Goal: Task Accomplishment & Management: Use online tool/utility

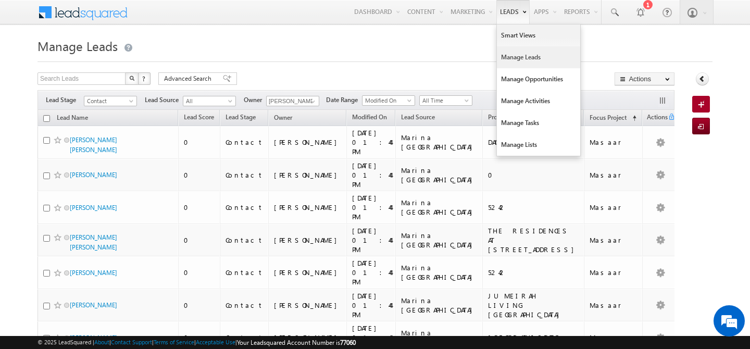
click at [504, 56] on link "Manage Leads" at bounding box center [538, 57] width 83 height 22
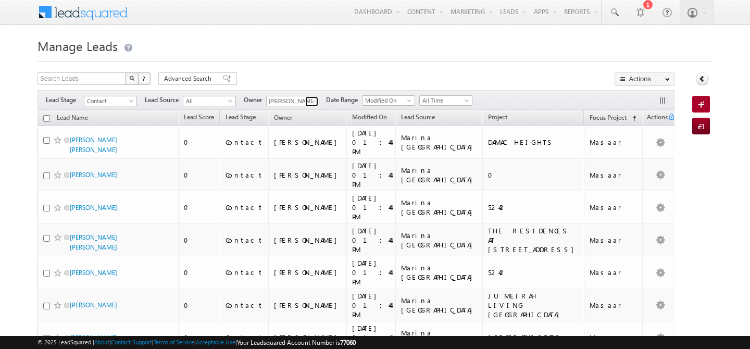
click at [315, 101] on span at bounding box center [313, 101] width 8 height 8
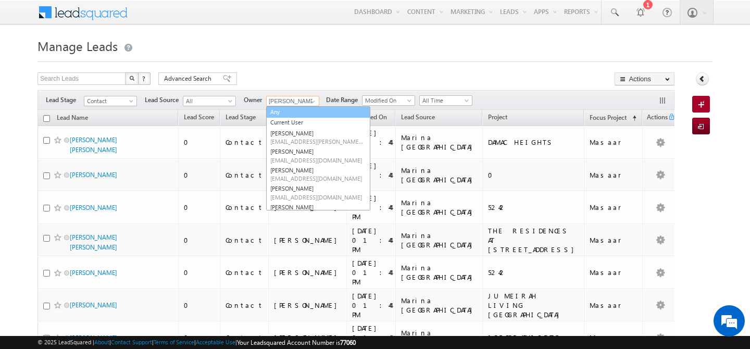
click at [285, 111] on link "Any" at bounding box center [318, 112] width 104 height 12
type input "Any"
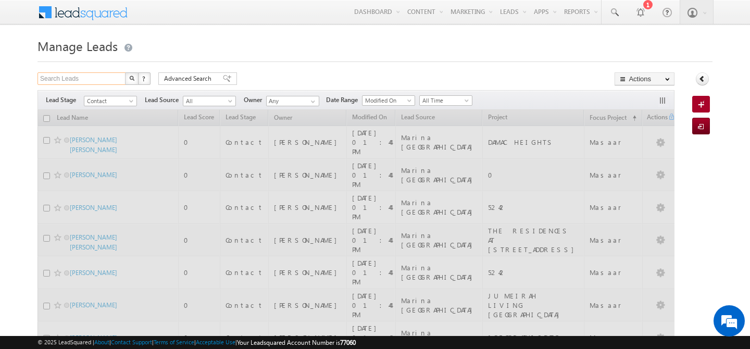
click at [91, 81] on input "Search Leads" at bounding box center [81, 78] width 89 height 12
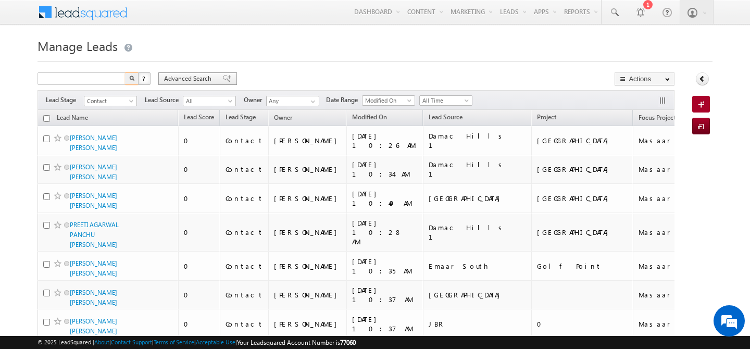
click at [180, 77] on span "Advanced Search" at bounding box center [189, 78] width 50 height 9
type input "Search Leads"
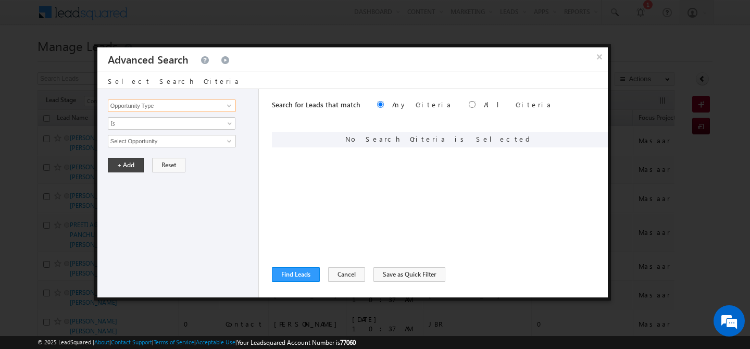
click at [162, 104] on input "Opportunity Type" at bounding box center [172, 105] width 128 height 12
click at [156, 131] on link "First Name" at bounding box center [172, 127] width 128 height 12
type input "First Name"
click at [153, 141] on input "text" at bounding box center [172, 141] width 128 height 12
type input "reddy"
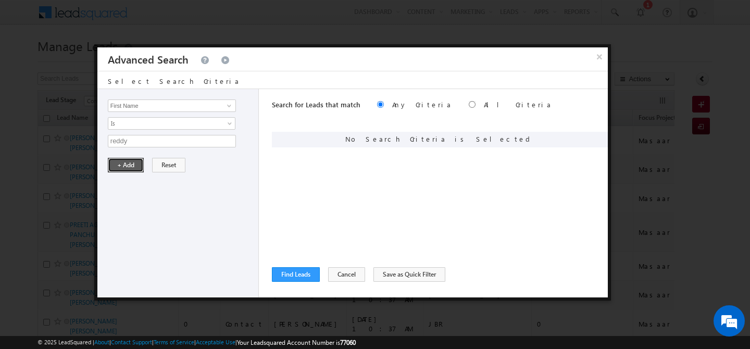
click at [130, 164] on button "+ Add" at bounding box center [126, 165] width 36 height 15
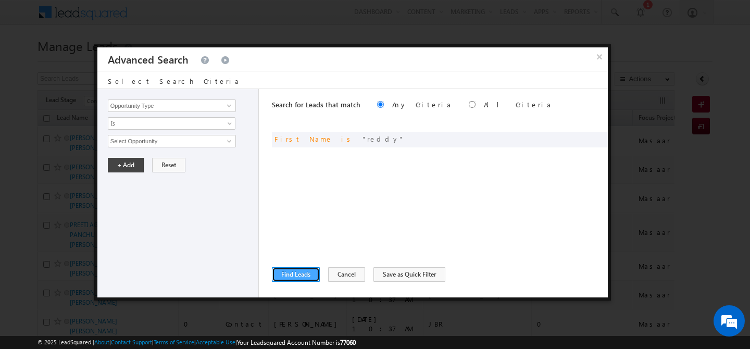
click at [307, 277] on button "Find Leads" at bounding box center [296, 274] width 48 height 15
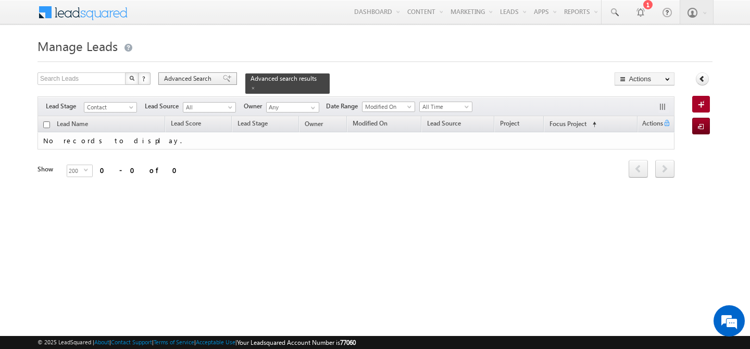
click at [181, 82] on span "Advanced Search" at bounding box center [189, 78] width 50 height 9
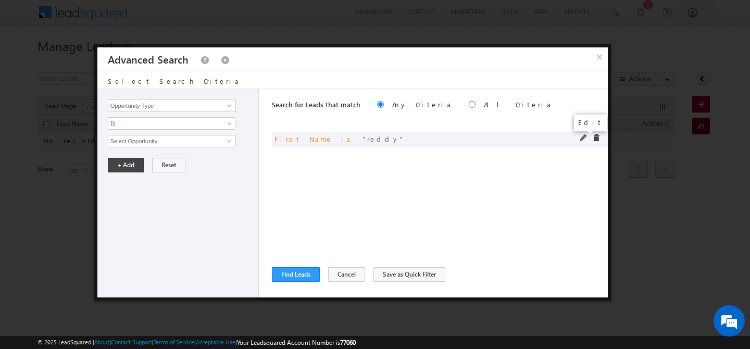
click at [585, 135] on span at bounding box center [583, 137] width 7 height 7
click at [181, 138] on input "reddy" at bounding box center [172, 141] width 128 height 12
type input "gouda"
click at [129, 168] on button "+ Add" at bounding box center [126, 165] width 36 height 15
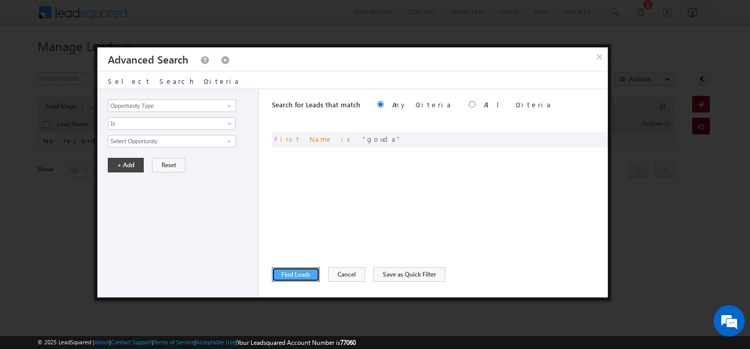
click at [284, 276] on button "Find Leads" at bounding box center [296, 274] width 48 height 15
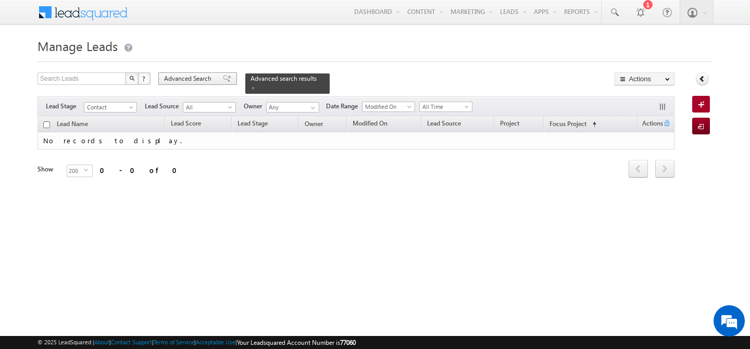
click at [171, 78] on span "Advanced Search" at bounding box center [189, 78] width 50 height 9
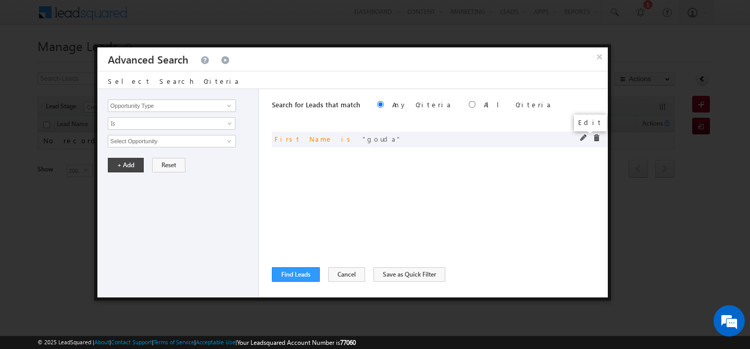
click at [582, 137] on span at bounding box center [583, 137] width 7 height 7
click at [141, 144] on input "gouda" at bounding box center [172, 141] width 128 height 12
type input "nair"
click at [131, 170] on button "+ Add" at bounding box center [126, 165] width 36 height 15
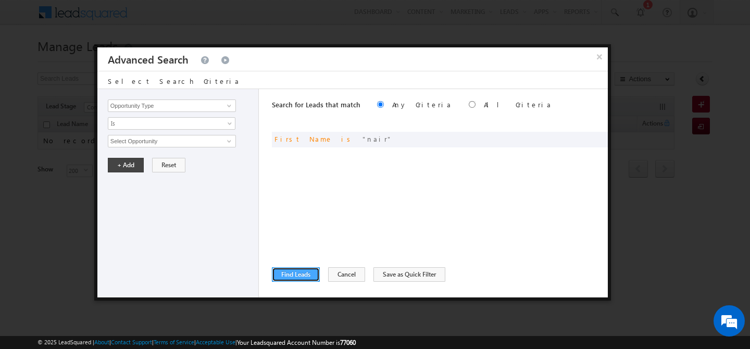
click at [283, 279] on button "Find Leads" at bounding box center [296, 274] width 48 height 15
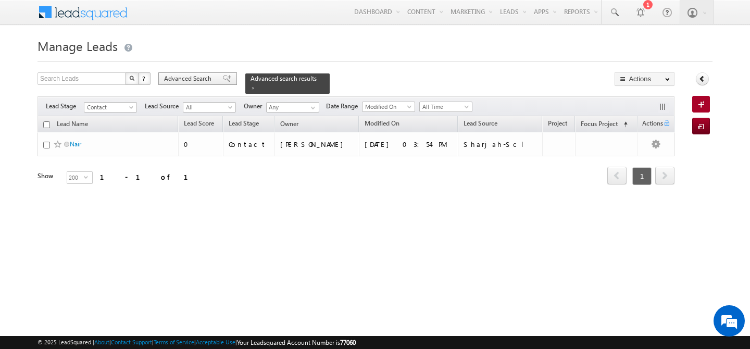
click at [181, 74] on span "Advanced Search" at bounding box center [189, 78] width 50 height 9
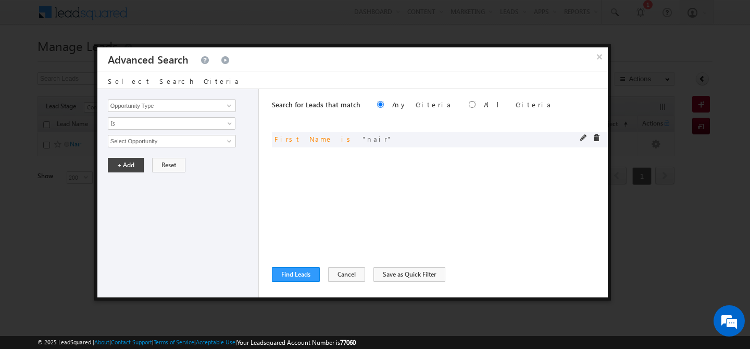
click at [576, 142] on div "or First Name is nair" at bounding box center [440, 140] width 336 height 16
click at [580, 137] on span at bounding box center [583, 137] width 7 height 7
click at [169, 146] on input "nair" at bounding box center [172, 141] width 128 height 12
type input "s"
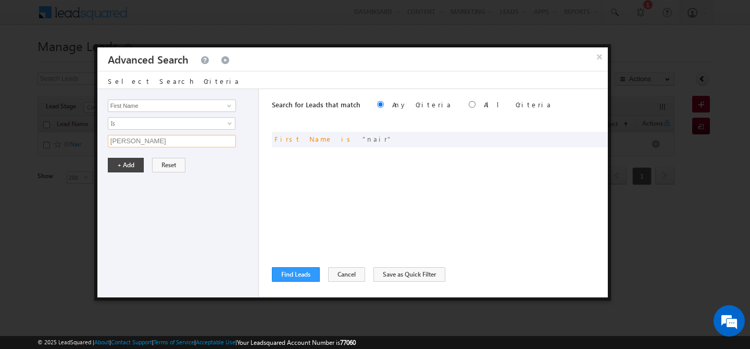
type input "joel"
click at [114, 170] on button "+ Add" at bounding box center [126, 165] width 36 height 15
click at [298, 270] on button "Find Leads" at bounding box center [296, 274] width 48 height 15
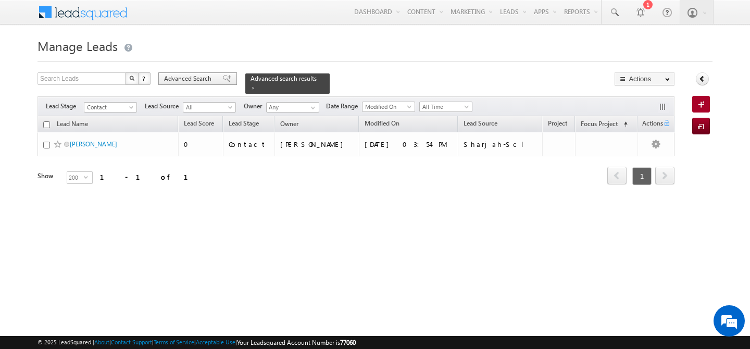
click at [204, 83] on span "Advanced Search" at bounding box center [189, 78] width 50 height 9
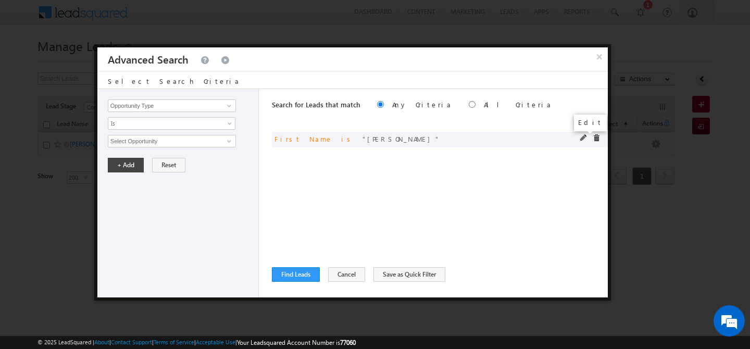
click at [583, 139] on span at bounding box center [583, 137] width 7 height 7
click at [179, 144] on input "joel" at bounding box center [172, 141] width 128 height 12
type input "menon"
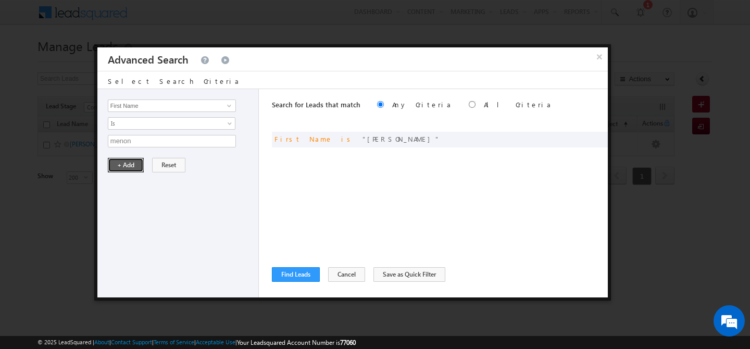
click at [126, 166] on button "+ Add" at bounding box center [126, 165] width 36 height 15
click at [275, 273] on button "Find Leads" at bounding box center [296, 274] width 48 height 15
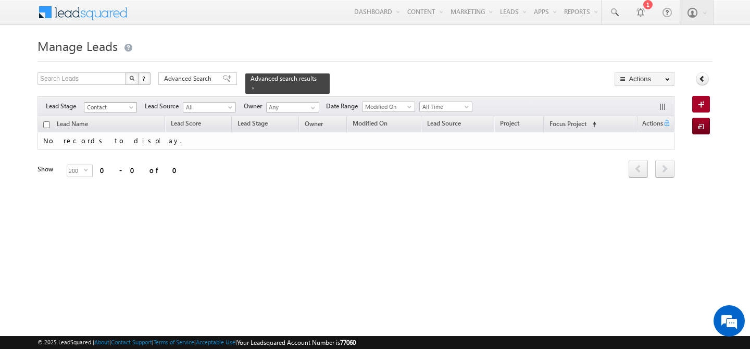
click at [120, 103] on span "Contact" at bounding box center [108, 107] width 49 height 9
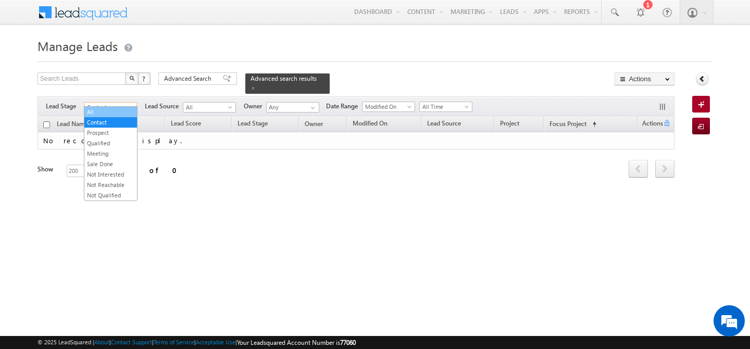
click at [97, 115] on link "All" at bounding box center [110, 111] width 53 height 9
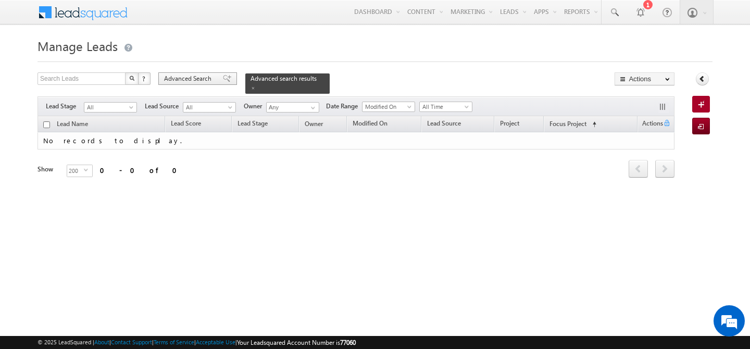
click at [181, 82] on span "Advanced Search" at bounding box center [189, 78] width 50 height 9
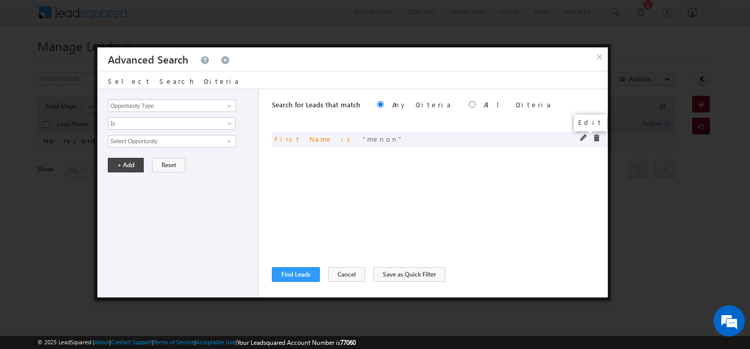
click at [586, 138] on span at bounding box center [583, 137] width 7 height 7
click at [139, 142] on input "menon" at bounding box center [172, 141] width 128 height 12
type input "reddy"
click at [120, 162] on button "+ Add" at bounding box center [126, 165] width 36 height 15
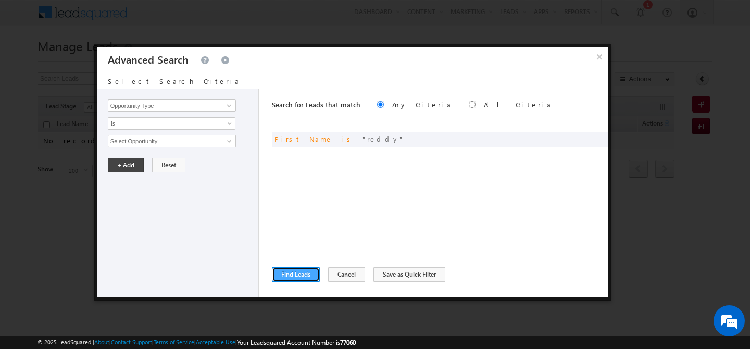
click at [281, 272] on button "Find Leads" at bounding box center [296, 274] width 48 height 15
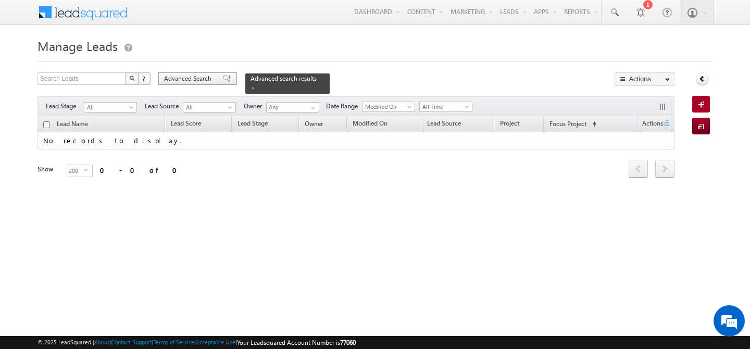
click at [187, 84] on div "Advanced Search" at bounding box center [197, 78] width 79 height 12
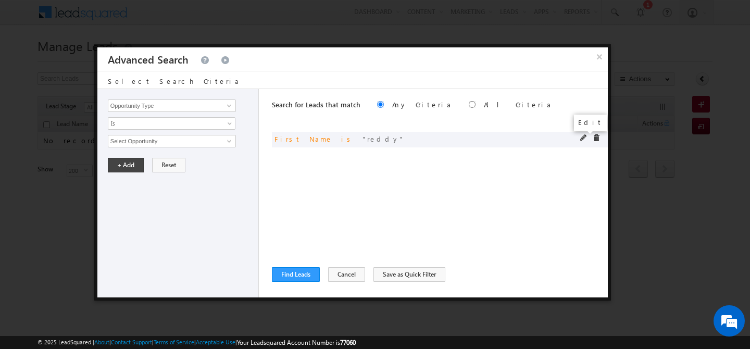
click at [583, 138] on span at bounding box center [583, 137] width 7 height 7
click at [153, 138] on input "reddy" at bounding box center [172, 141] width 128 height 12
type input "dsouza"
click at [117, 165] on button "+ Add" at bounding box center [126, 165] width 36 height 15
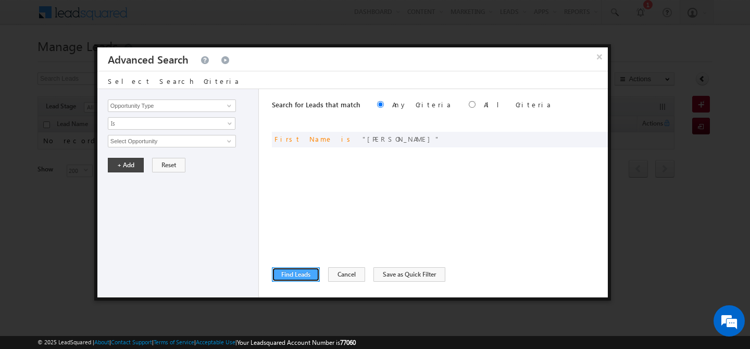
click at [296, 276] on button "Find Leads" at bounding box center [296, 274] width 48 height 15
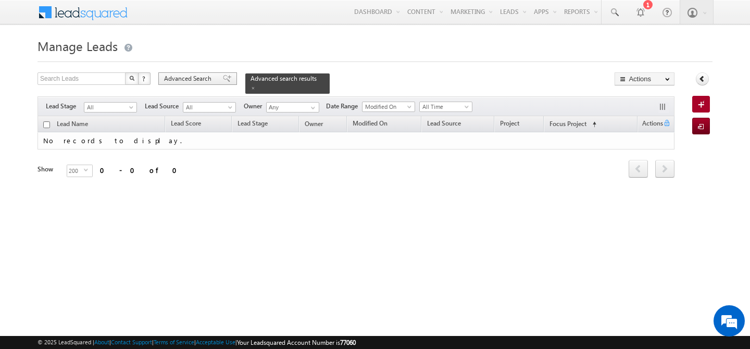
click at [193, 78] on span "Advanced Search" at bounding box center [189, 78] width 50 height 9
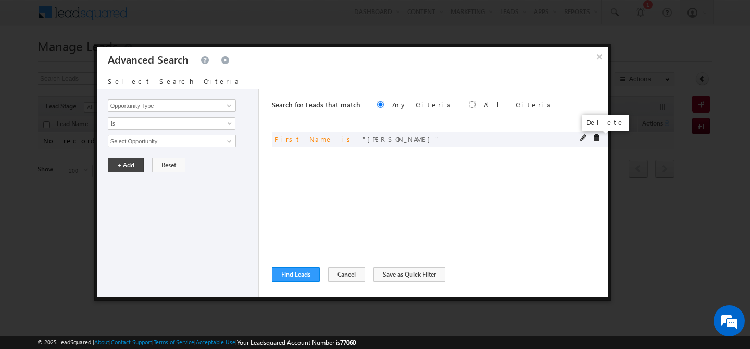
click at [596, 138] on span at bounding box center [595, 137] width 7 height 7
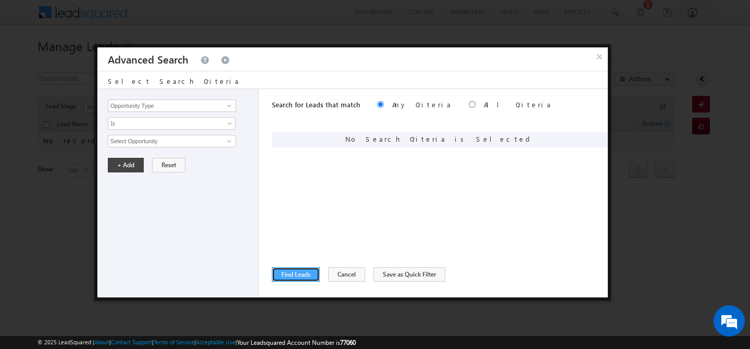
click at [309, 273] on button "Find Leads" at bounding box center [296, 274] width 48 height 15
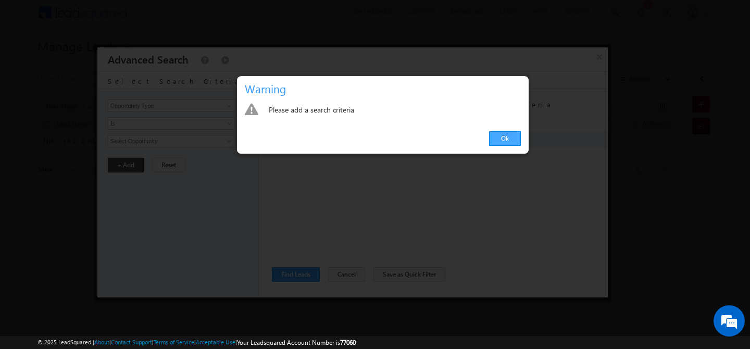
click at [497, 136] on link "Ok" at bounding box center [505, 138] width 32 height 15
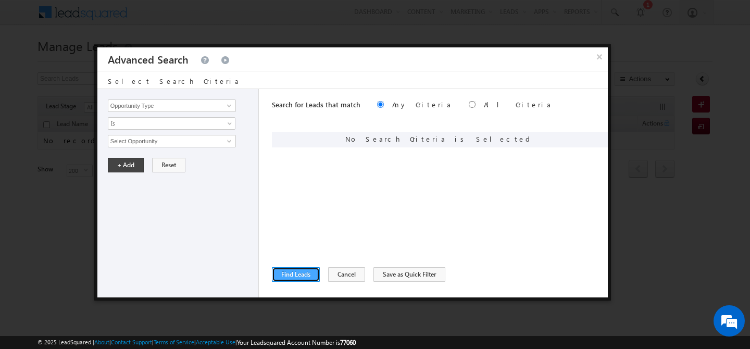
click at [292, 271] on button "Find Leads" at bounding box center [296, 274] width 48 height 15
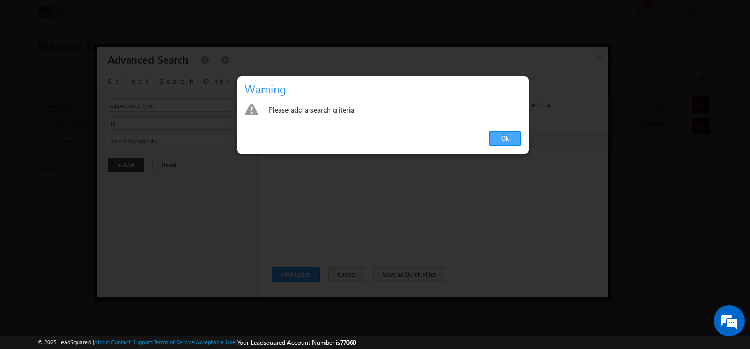
click at [508, 131] on link "Ok" at bounding box center [505, 138] width 32 height 15
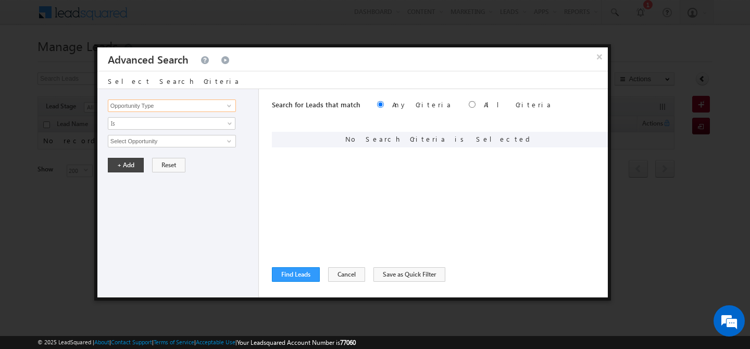
click at [193, 109] on input "Opportunity Type" at bounding box center [172, 105] width 128 height 12
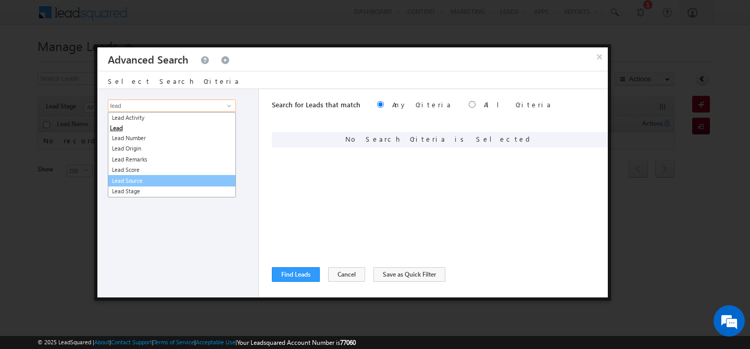
click at [174, 175] on link "Lead Source" at bounding box center [172, 181] width 128 height 12
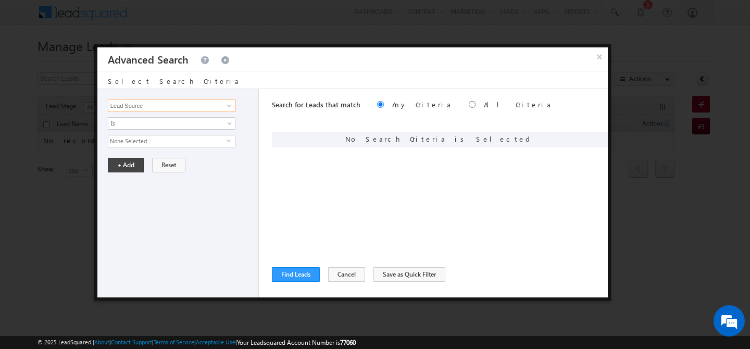
type input "Lead Source"
click at [143, 139] on span "None Selected" at bounding box center [167, 140] width 118 height 11
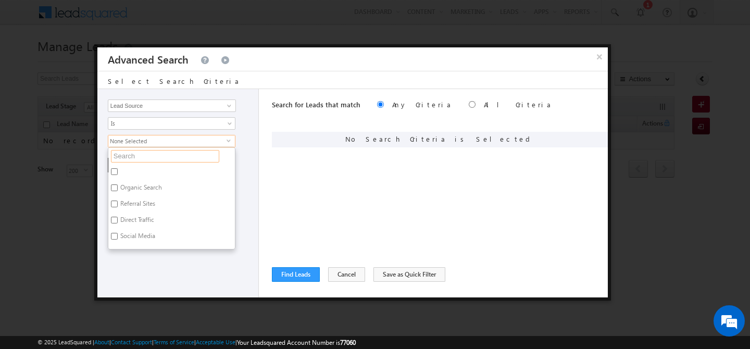
click at [143, 155] on input "text" at bounding box center [165, 156] width 108 height 12
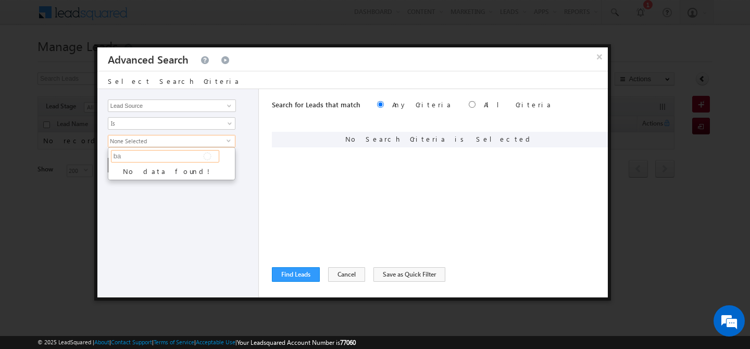
type input "b"
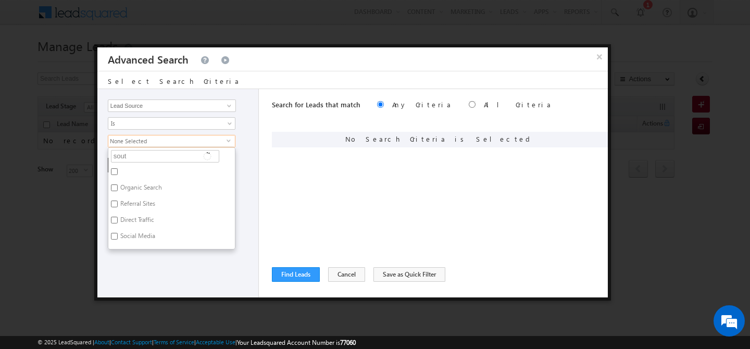
type input "south"
click at [154, 154] on input "south" at bounding box center [165, 156] width 108 height 12
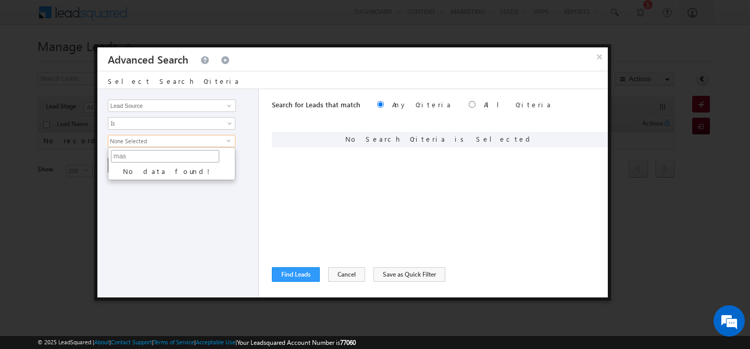
type input "ma"
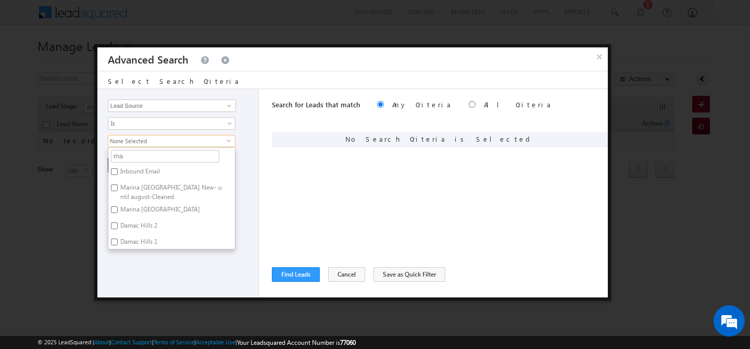
type input "m"
type input "ara"
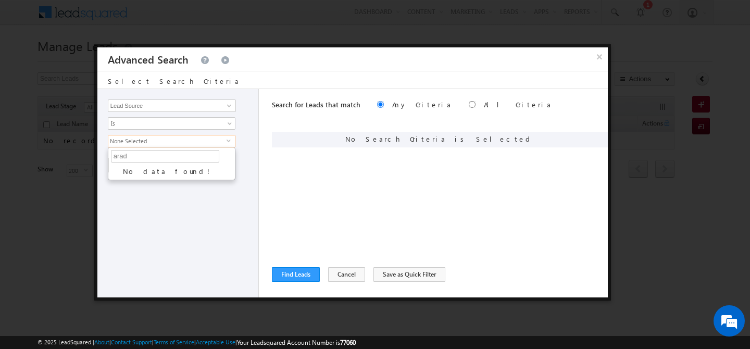
type input "ara"
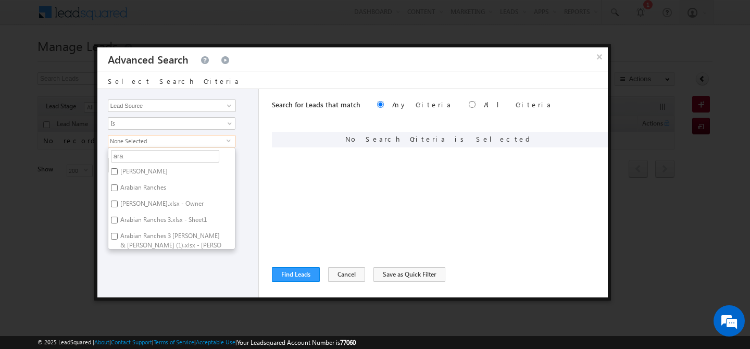
type input "ar"
click at [338, 276] on button "Cancel" at bounding box center [346, 274] width 37 height 15
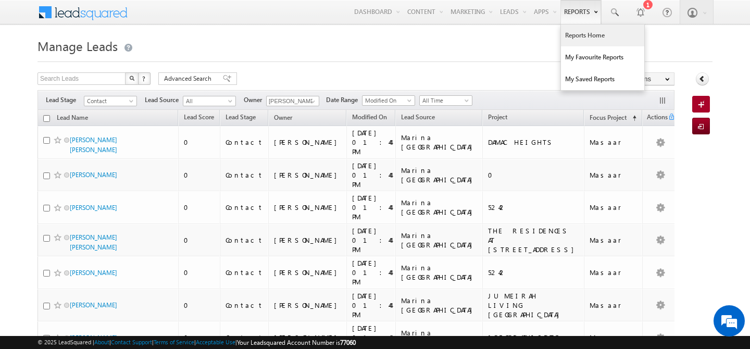
click at [567, 33] on link "Reports Home" at bounding box center [602, 35] width 83 height 22
